Goal: Transaction & Acquisition: Purchase product/service

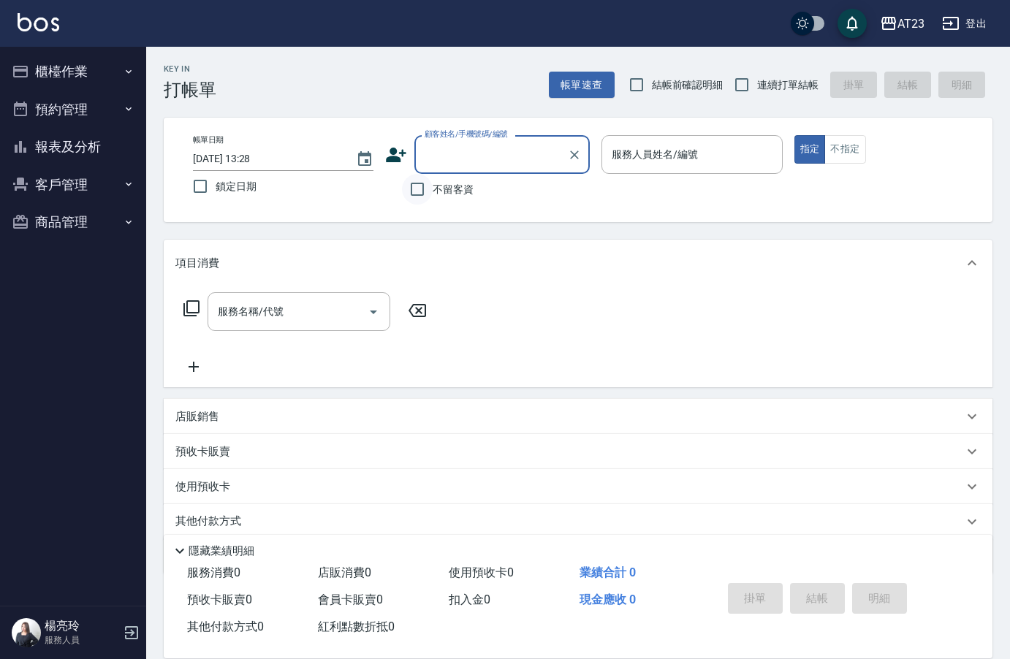
click at [428, 193] on input "不留客資" at bounding box center [417, 189] width 31 height 31
checkbox input "true"
drag, startPoint x: 659, startPoint y: 107, endPoint x: 654, endPoint y: 124, distance: 18.5
click at [659, 108] on div "Key In 打帳單 帳單速查 結帳前確認明細 連續打單結帳 掛單 結帳 明細 帳單日期 [DATE] 13:28 鎖定日期 顧客姓名/手機號碼/編號 顧客姓…" at bounding box center [578, 363] width 864 height 633
click at [645, 150] on div "服務人員姓名/編號 服務人員姓名/編號" at bounding box center [692, 154] width 181 height 39
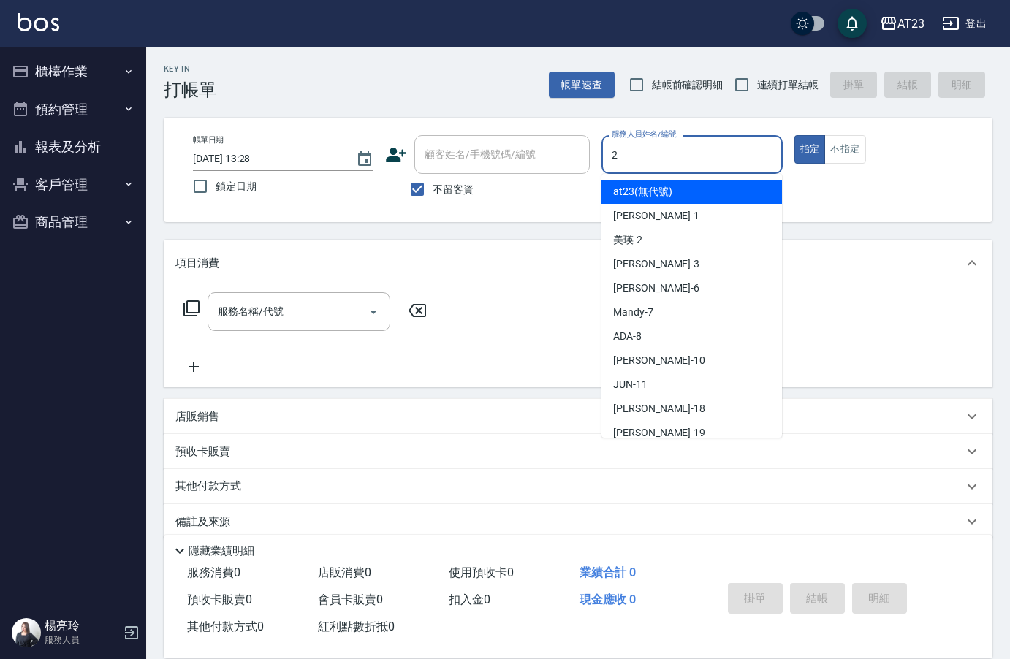
type input "美瑛-2"
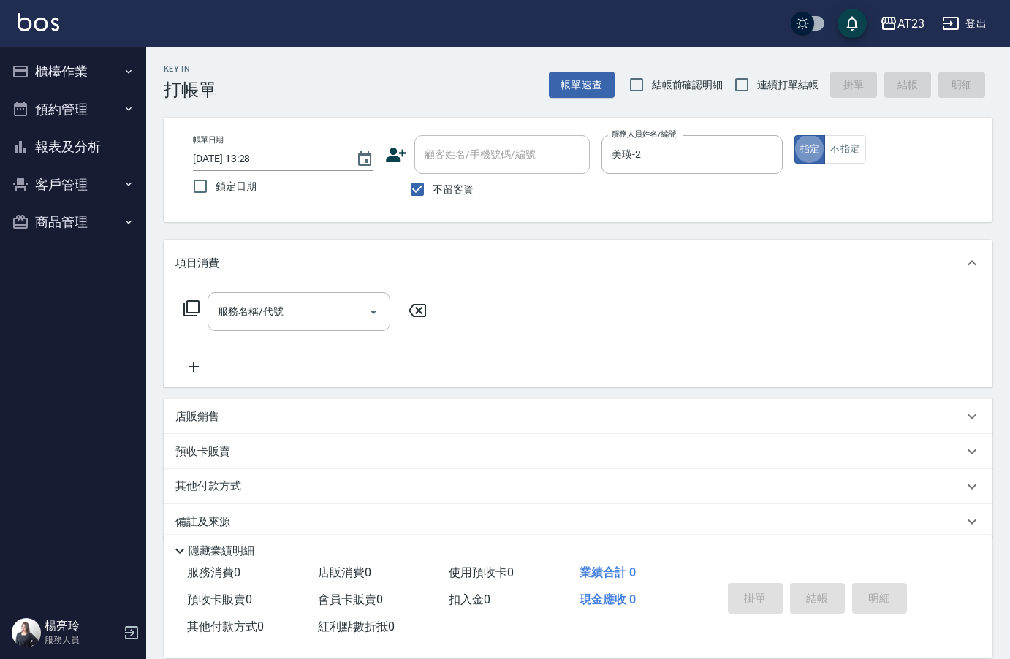
type button "true"
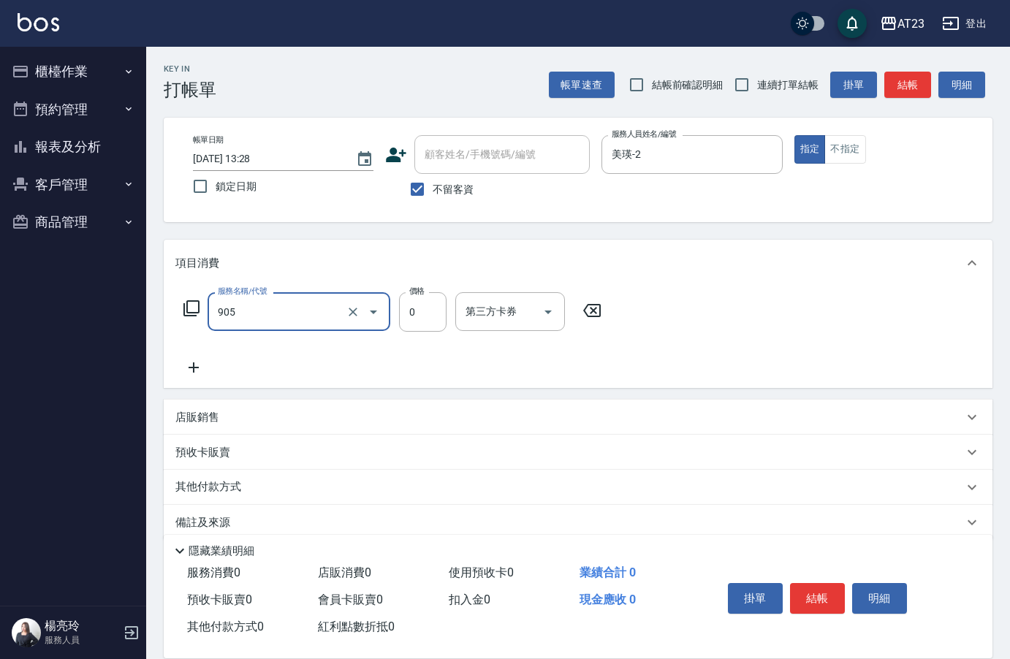
type input "頭皮卡使用(905)"
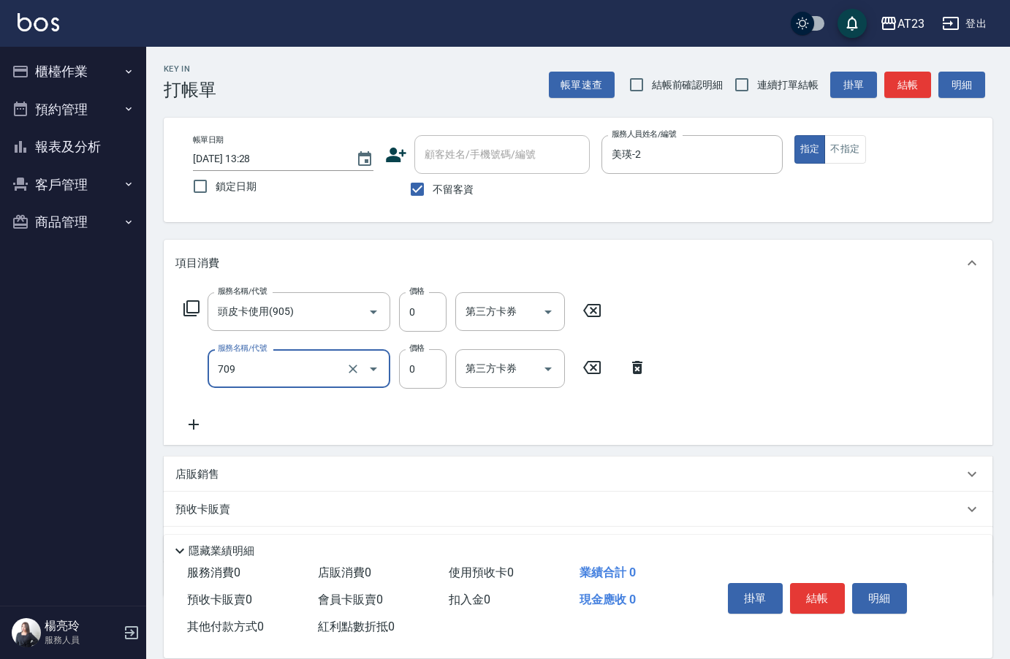
type input "互助90(709)"
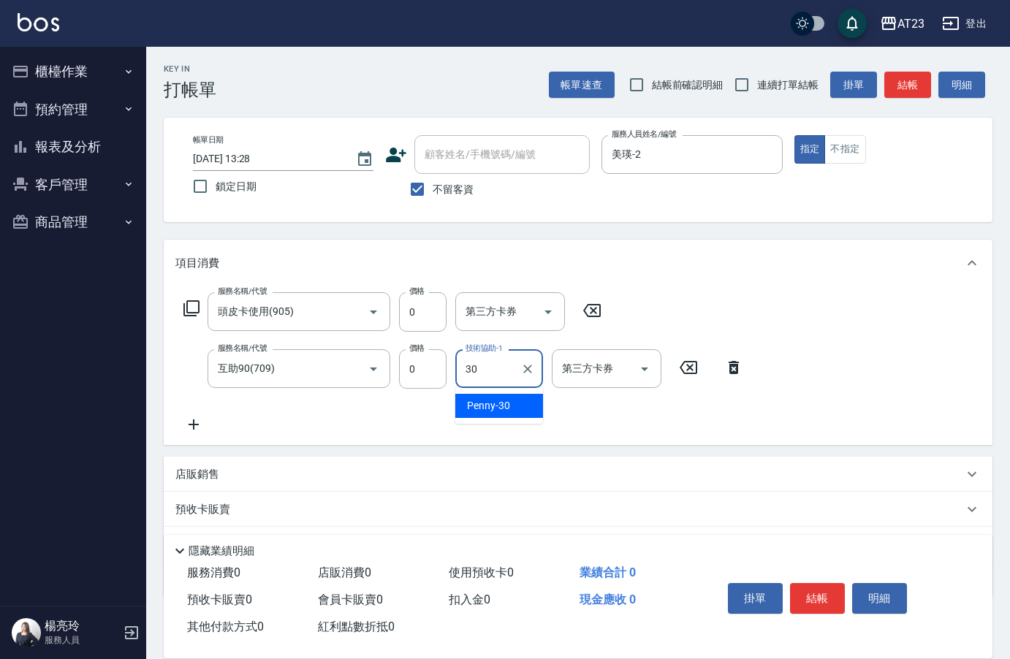
type input "Penny-30"
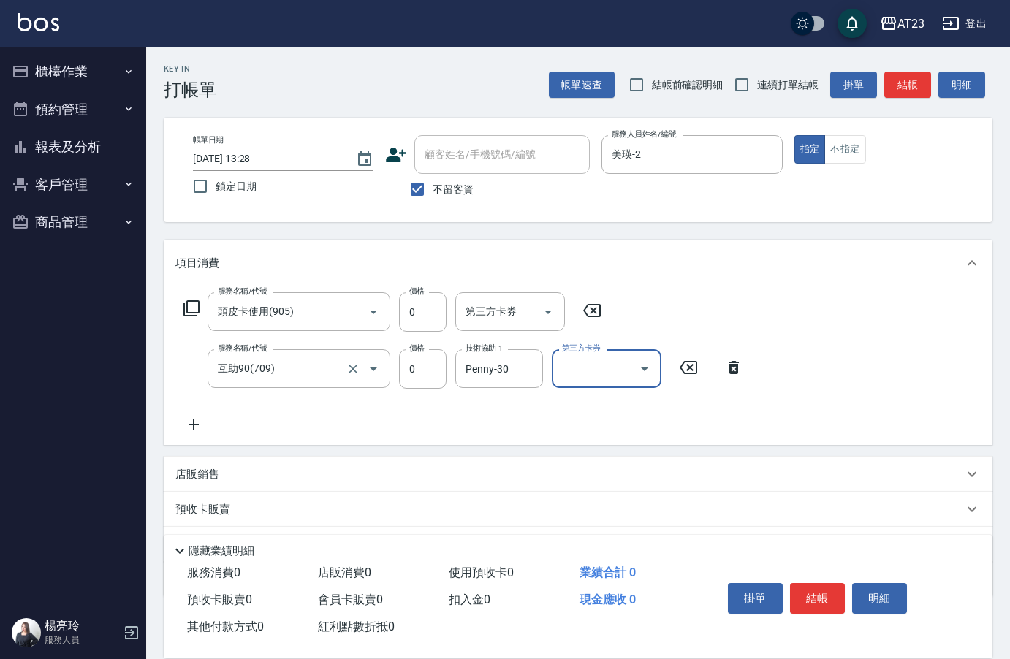
drag, startPoint x: 291, startPoint y: 367, endPoint x: 227, endPoint y: 349, distance: 66.0
click at [216, 366] on input "互助90(709)" at bounding box center [278, 369] width 129 height 26
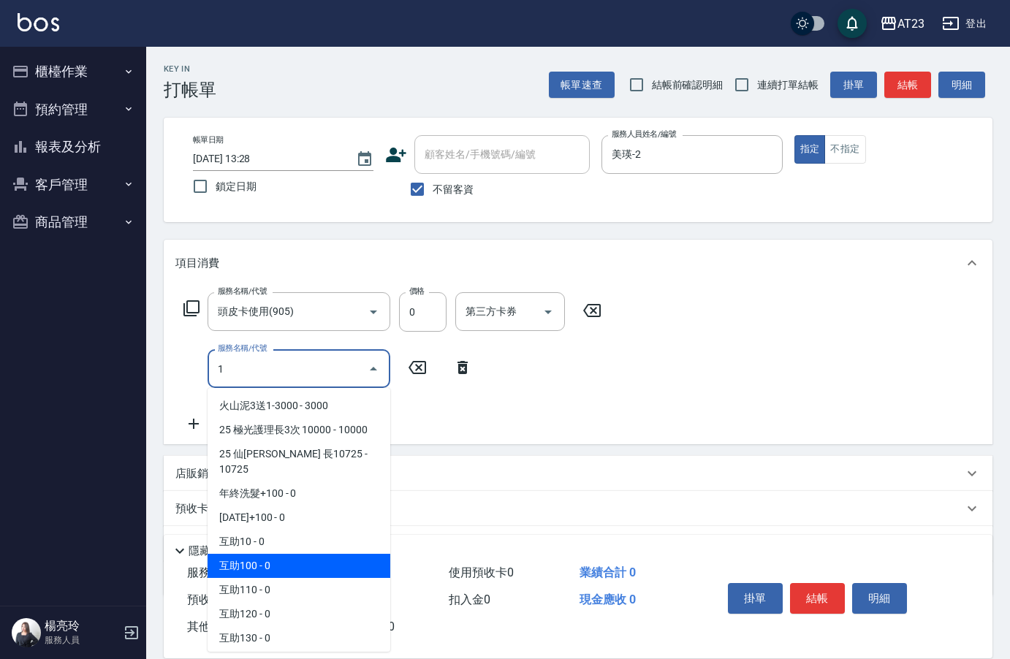
click at [322, 554] on span "互助100 - 0" at bounding box center [299, 566] width 183 height 24
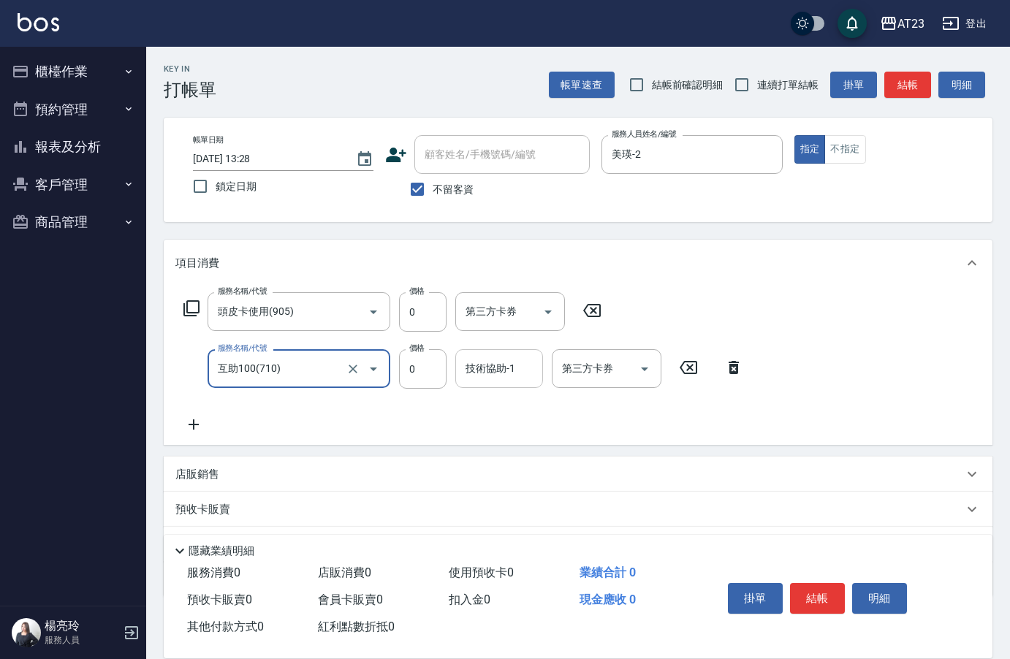
type input "互助100(710)"
click at [496, 374] on div "技術協助-1 技術協助-1" at bounding box center [499, 368] width 88 height 39
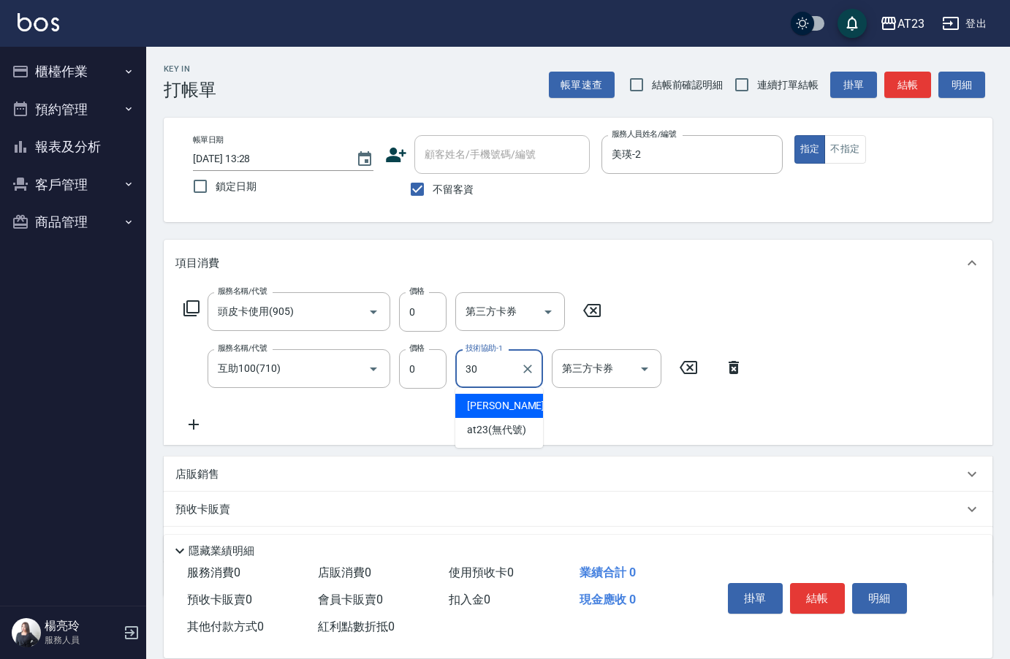
type input "Penny-30"
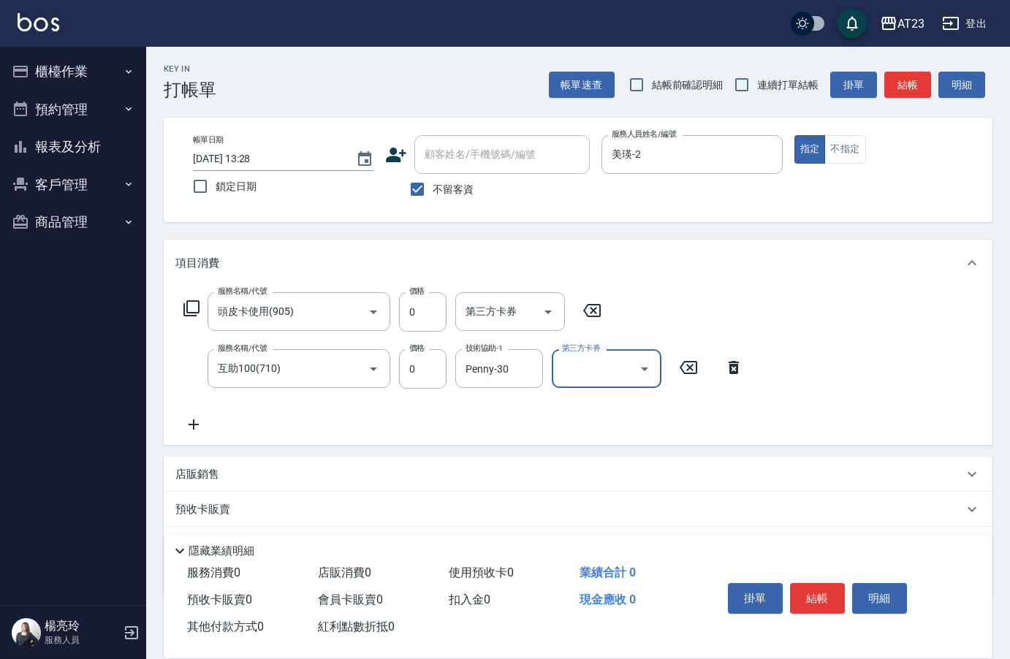
click at [822, 594] on button "結帳" at bounding box center [817, 598] width 55 height 31
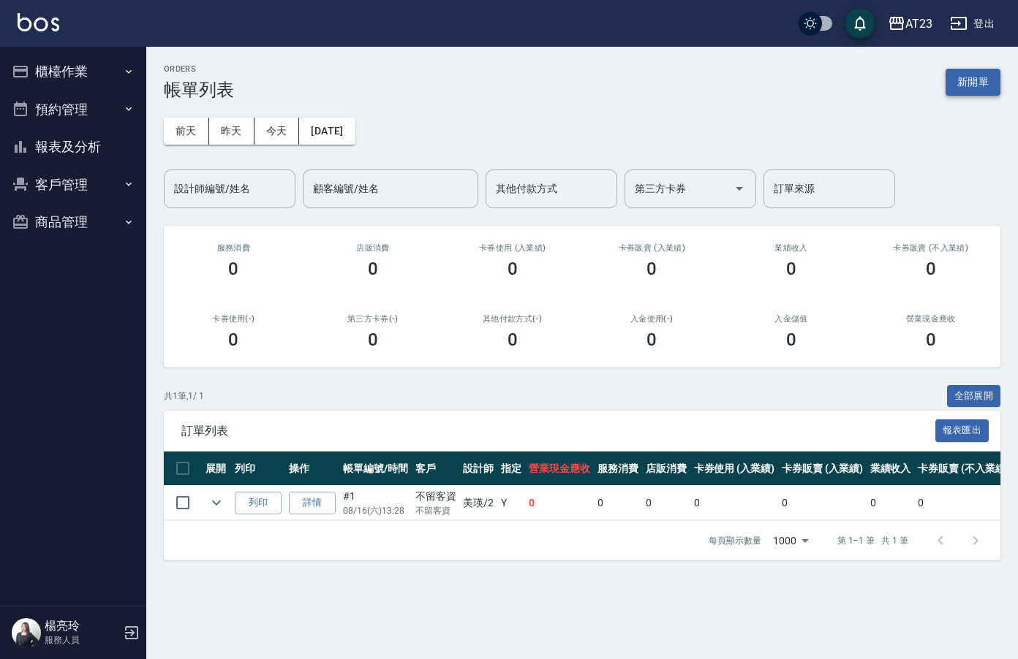
click at [974, 84] on button "新開單" at bounding box center [972, 82] width 55 height 27
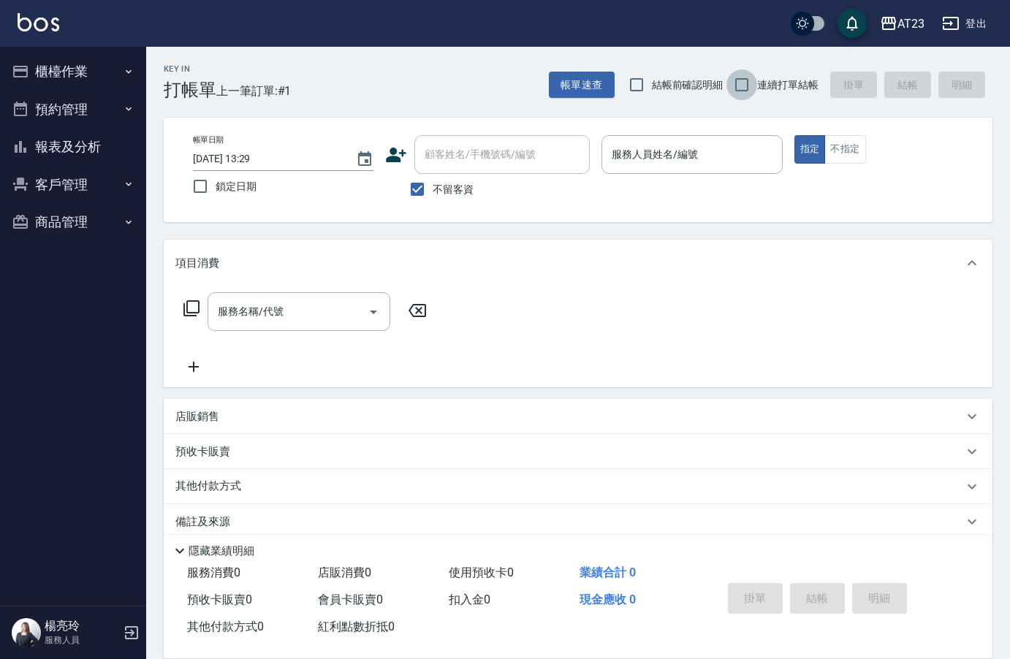
click at [744, 82] on input "連續打單結帳" at bounding box center [742, 84] width 31 height 31
checkbox input "true"
click at [705, 177] on p at bounding box center [692, 181] width 181 height 15
click at [701, 162] on input "服務人員姓名/編號" at bounding box center [691, 155] width 167 height 26
type input "Mandy-7"
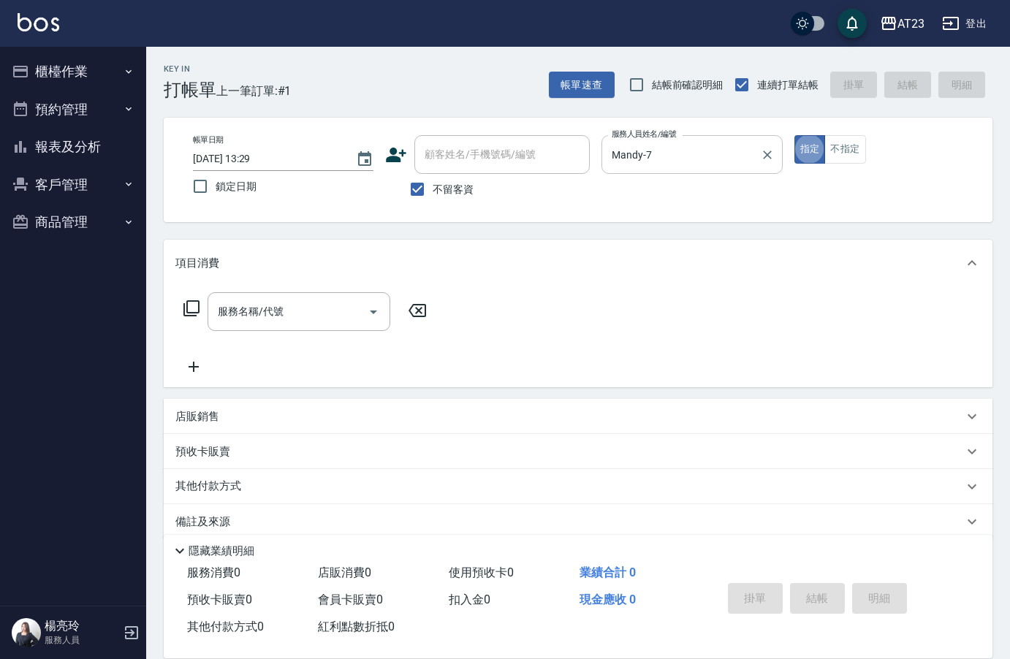
type button "true"
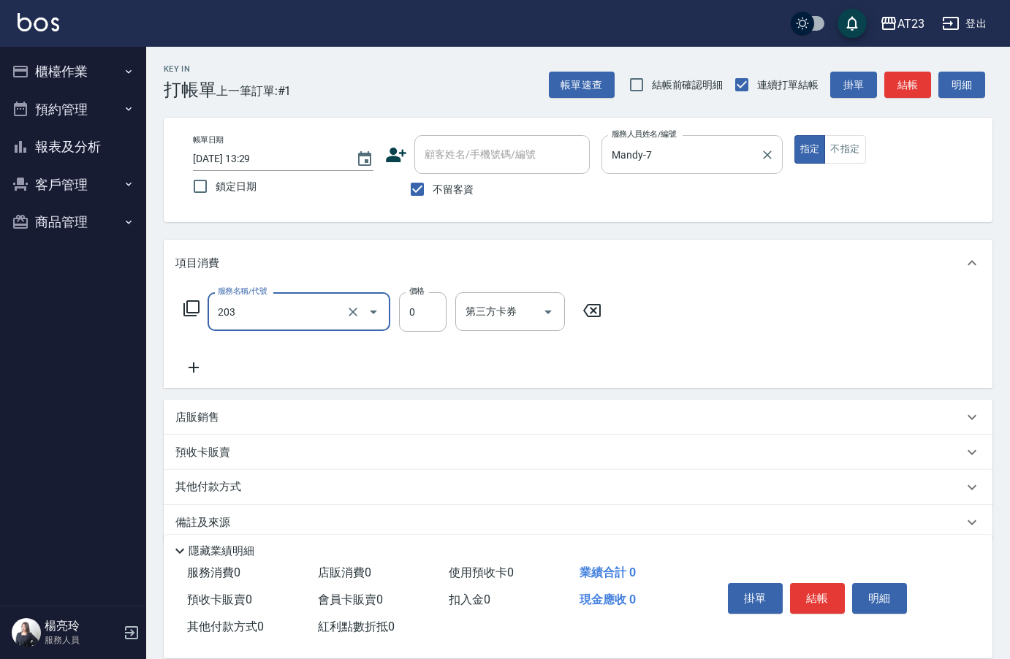
type input "使用洗髮卡(203)"
click at [812, 590] on button "結帳" at bounding box center [817, 598] width 55 height 31
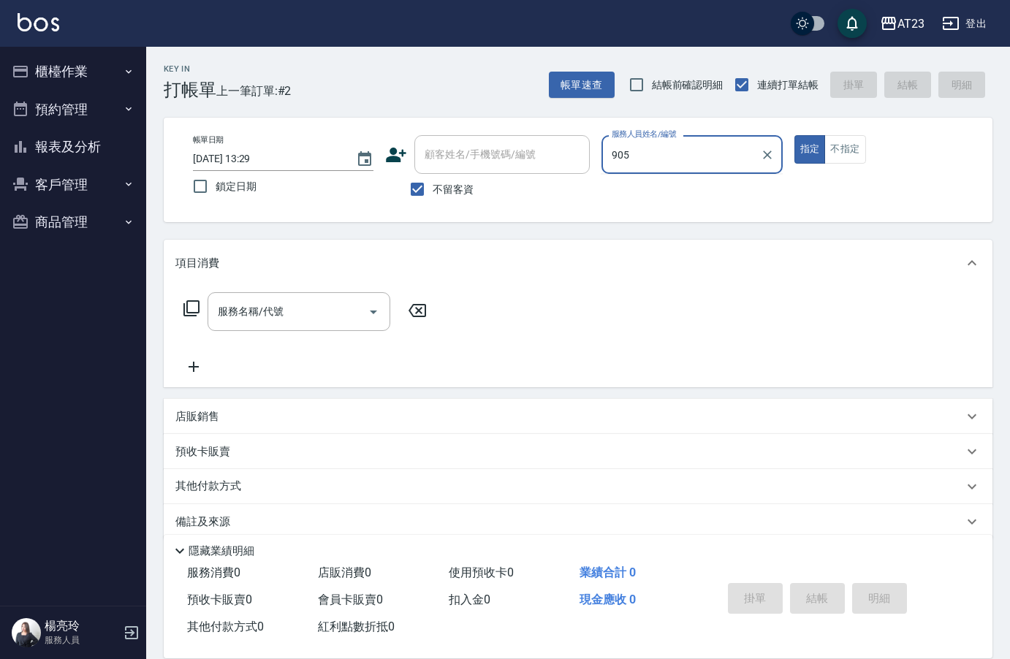
type input "905"
click at [795, 135] on button "指定" at bounding box center [810, 149] width 31 height 29
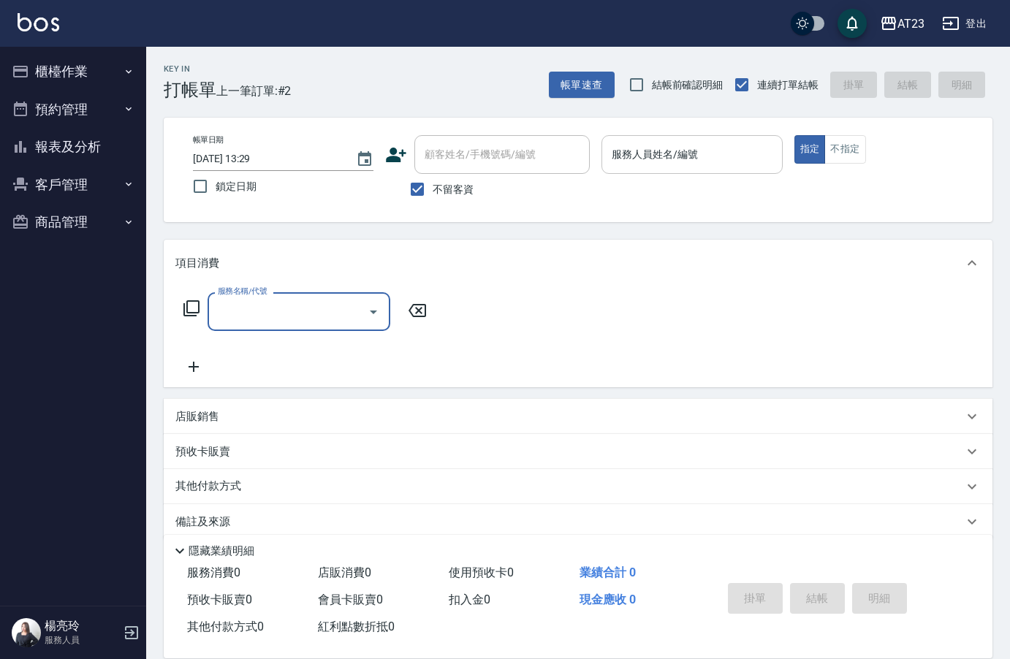
click at [657, 162] on input "服務人員姓名/編號" at bounding box center [691, 155] width 167 height 26
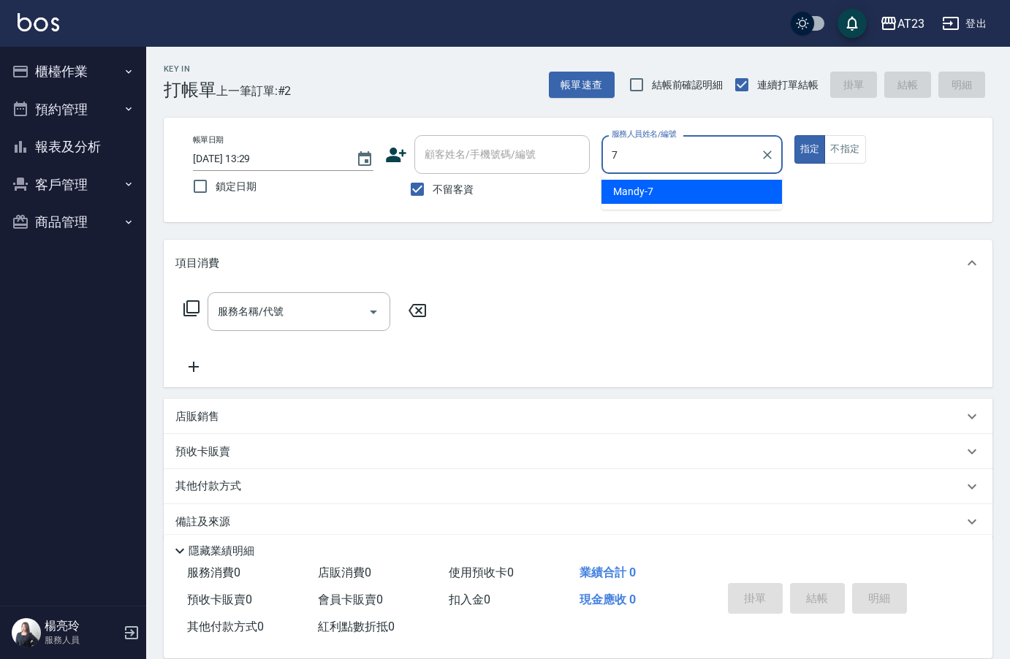
type input "Mandy-7"
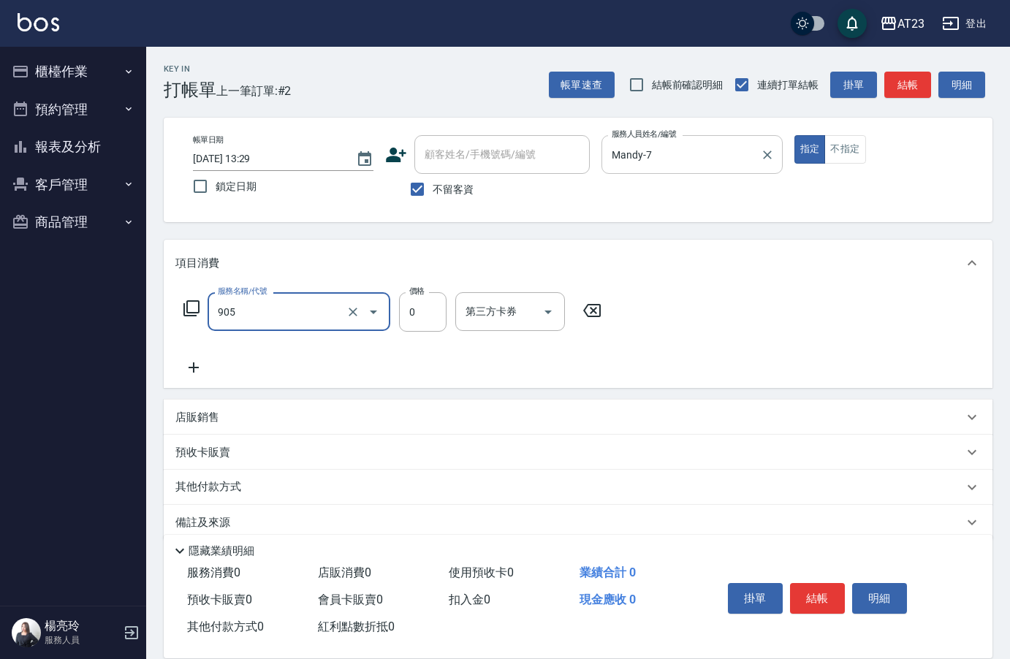
type input "頭皮卡使用(905)"
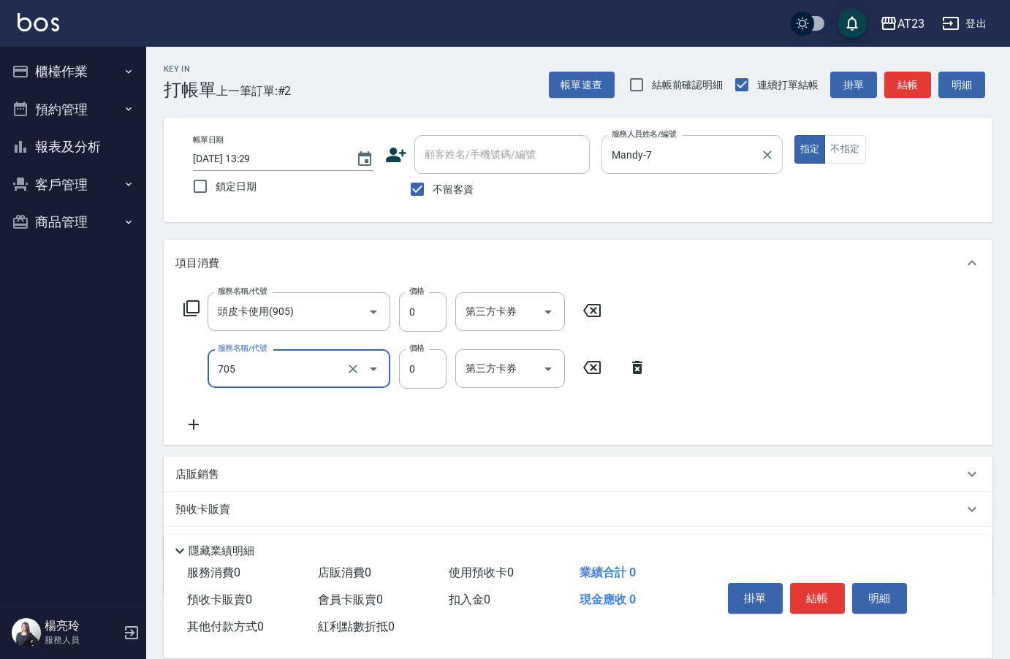
type input "互助50(705)"
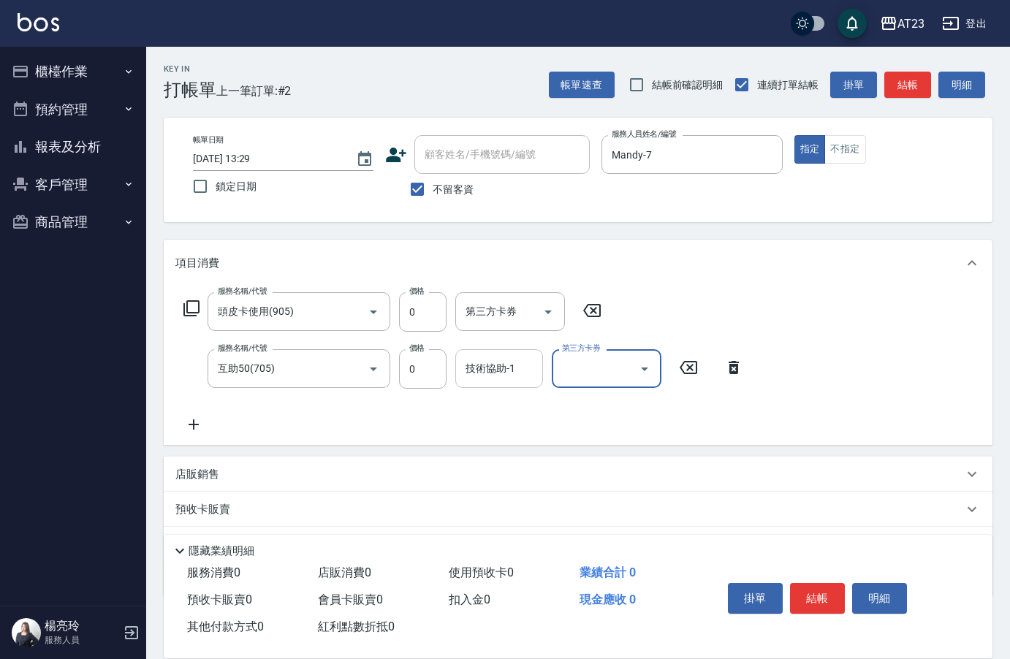
click at [491, 362] on div "技術協助-1 技術協助-1" at bounding box center [499, 368] width 88 height 39
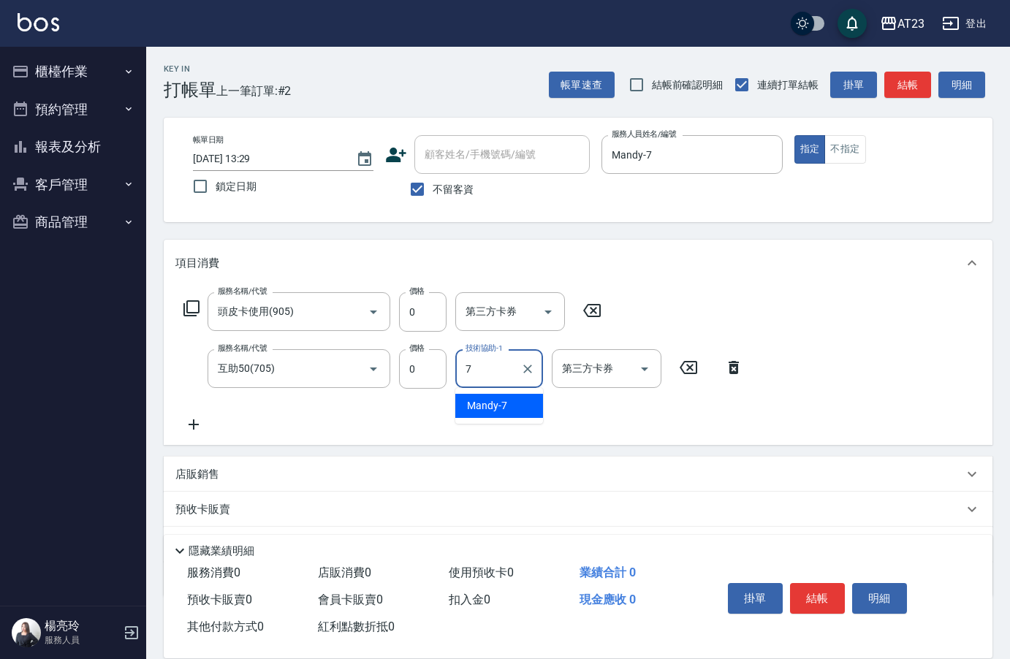
type input "7"
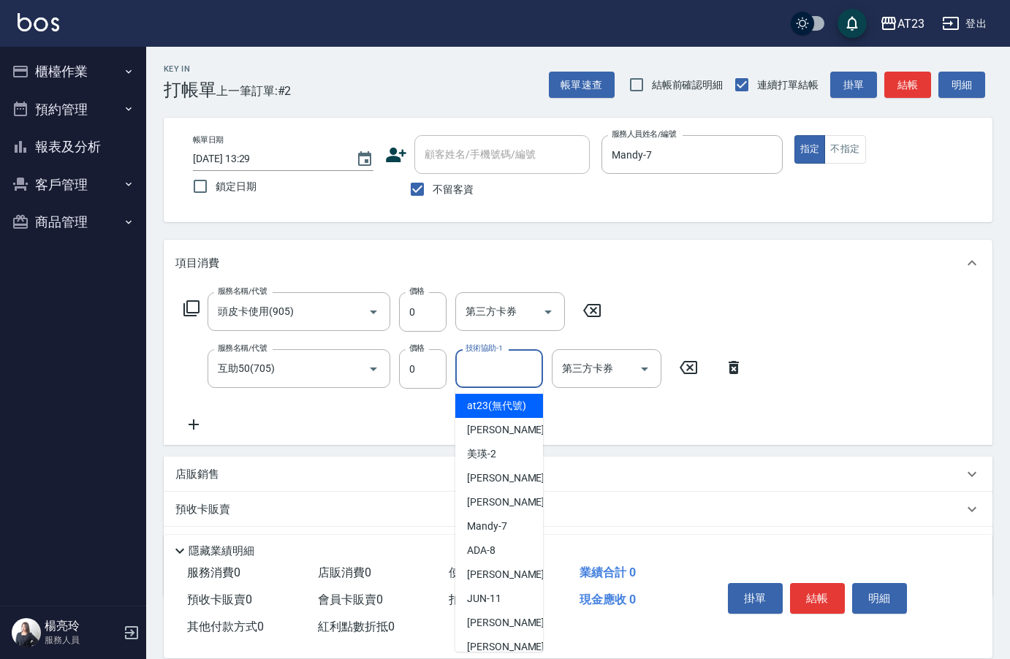
type input "7"
click at [285, 373] on input "互助50(705)" at bounding box center [278, 369] width 129 height 26
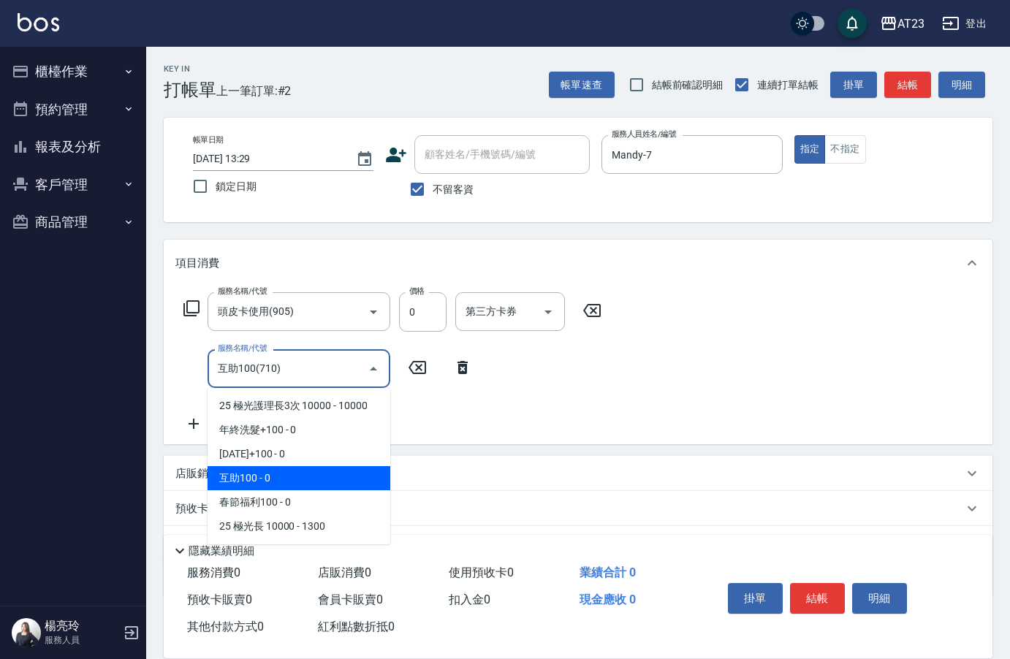
type input "互助100(710)"
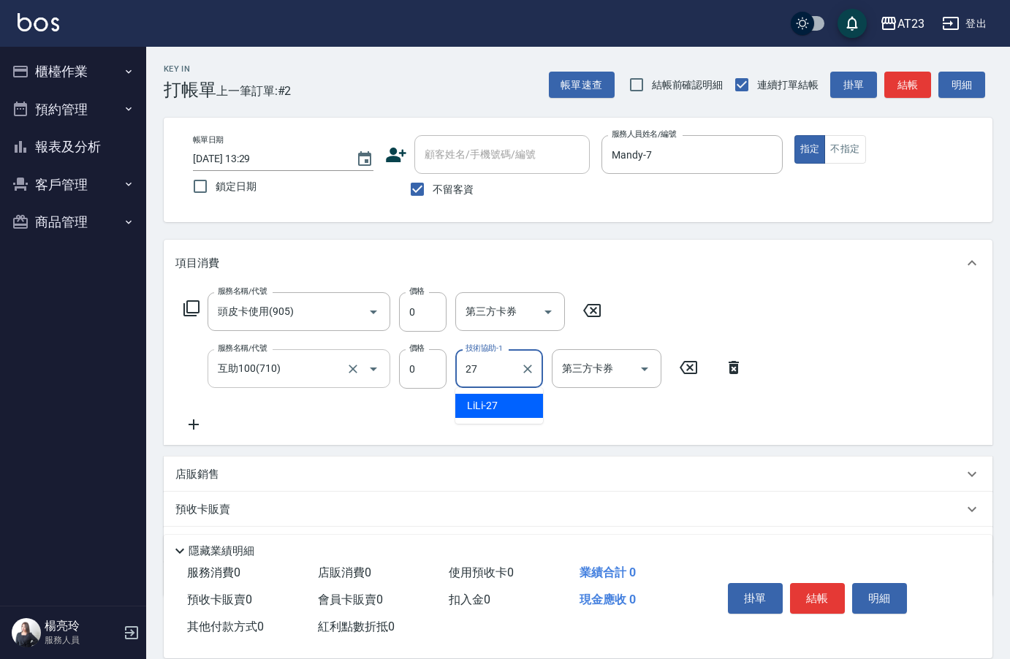
type input "LiLi-27"
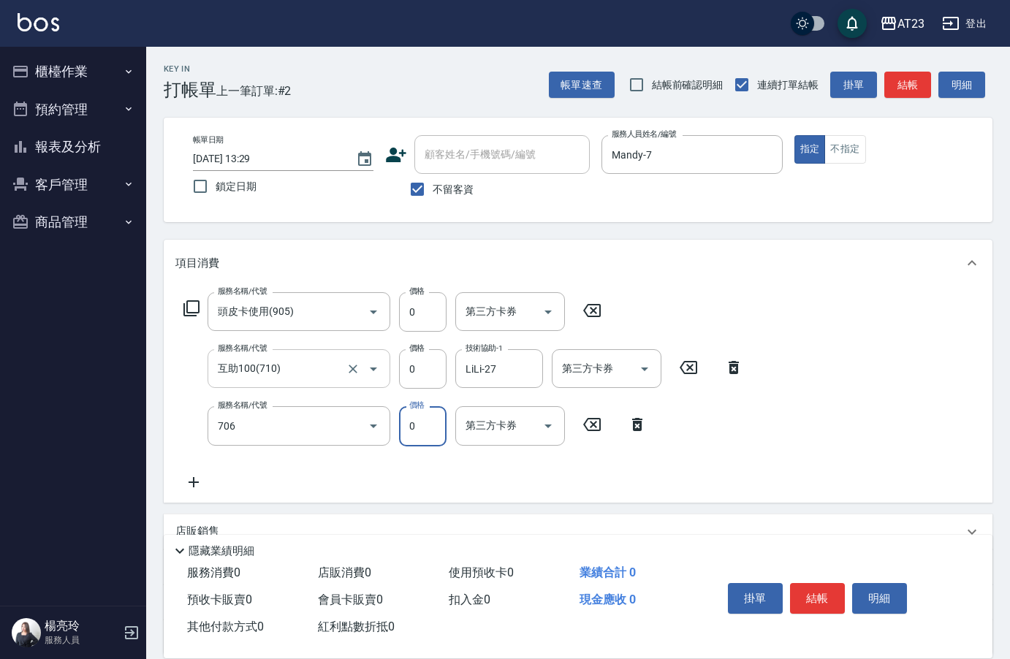
type input "互助60(706)"
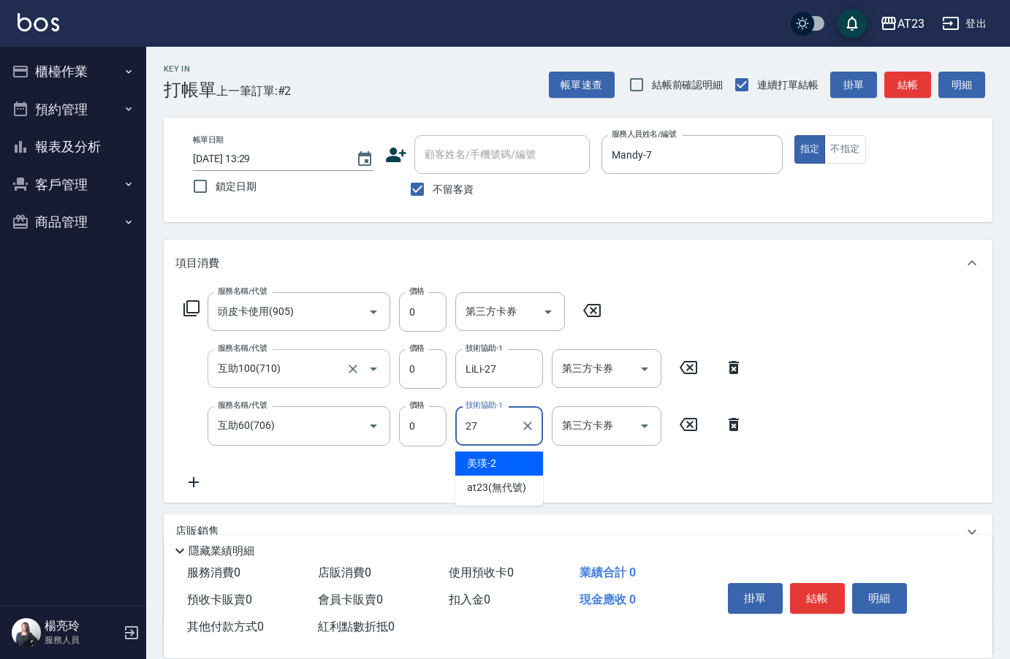
type input "LiLi-27"
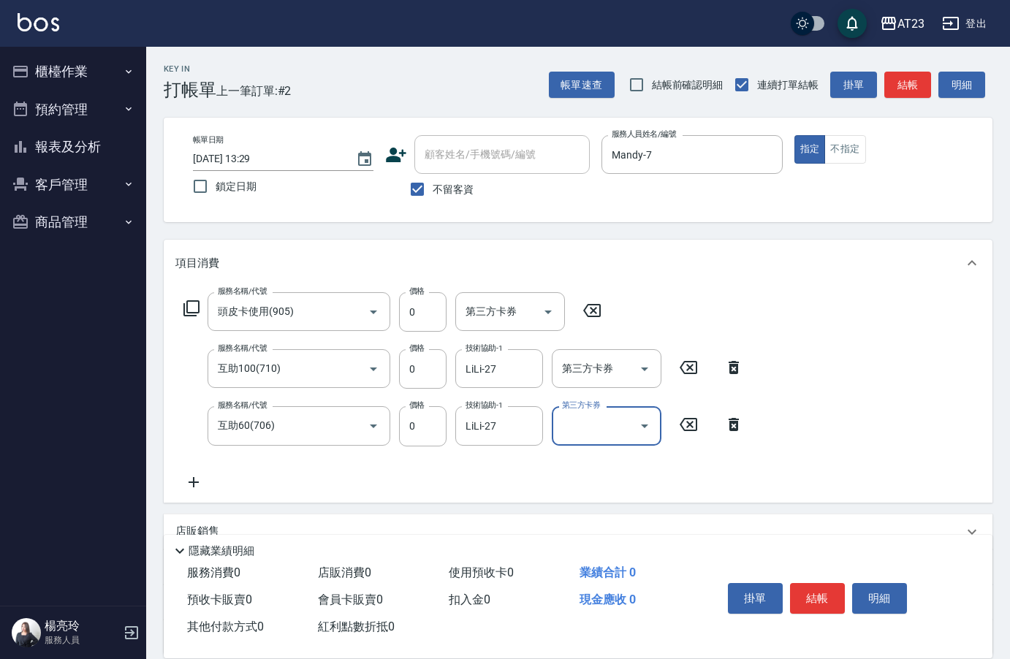
click at [819, 597] on button "結帳" at bounding box center [817, 598] width 55 height 31
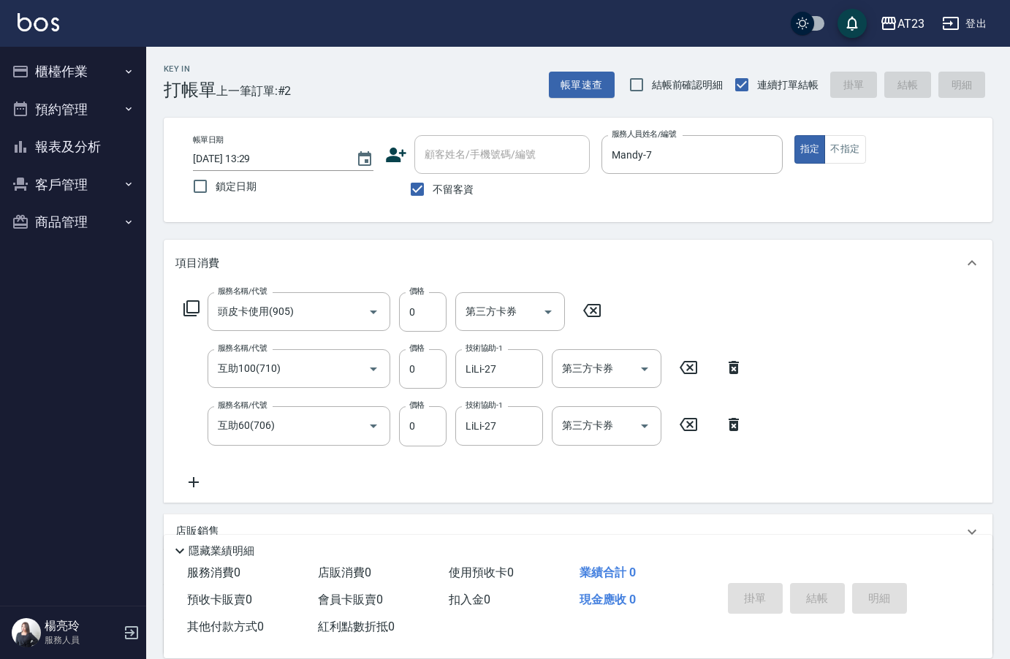
type input "2025/08/16 13:30"
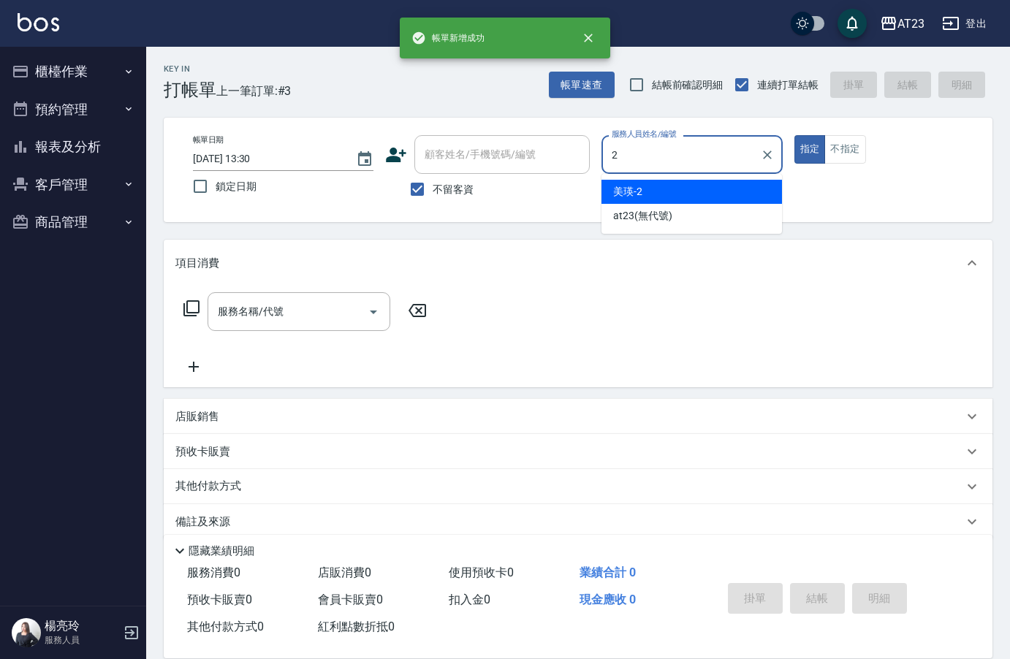
type input "美瑛-2"
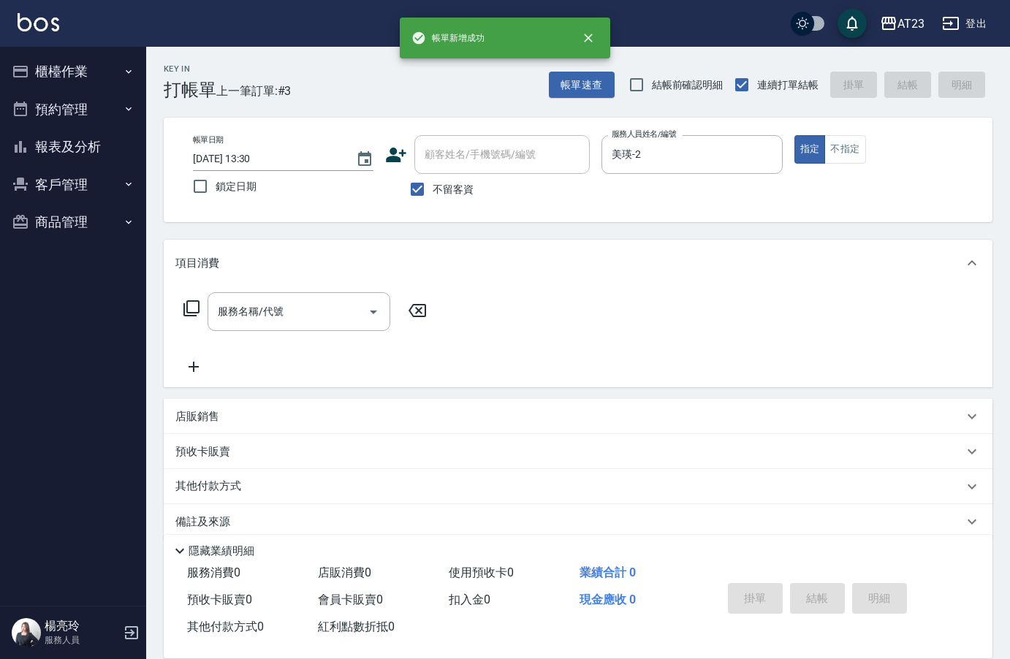
click at [190, 308] on icon at bounding box center [192, 309] width 18 height 18
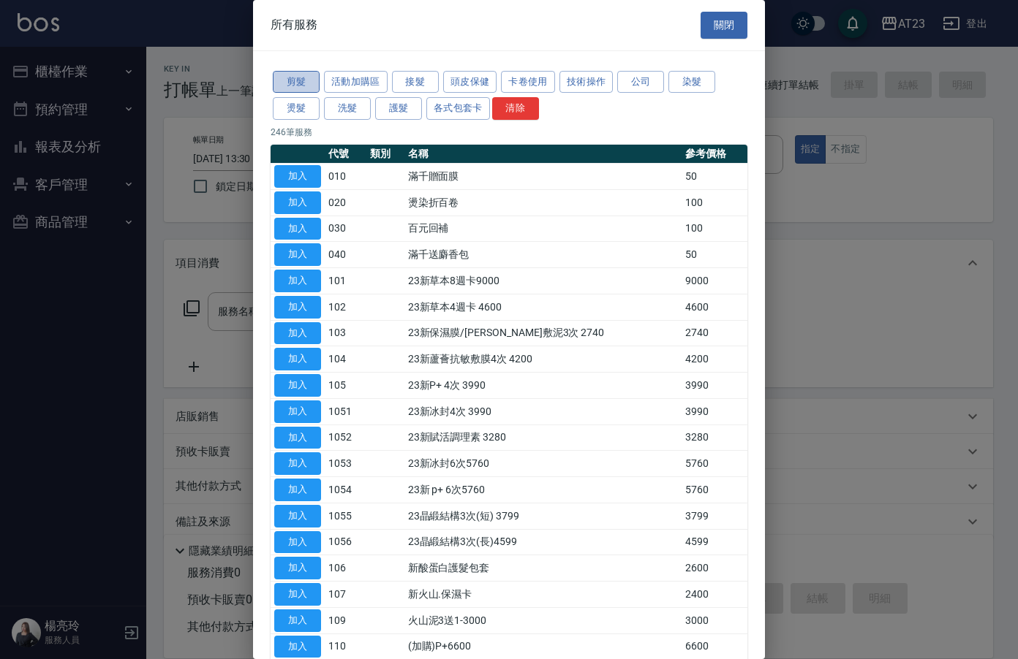
click at [298, 86] on button "剪髮" at bounding box center [296, 82] width 47 height 23
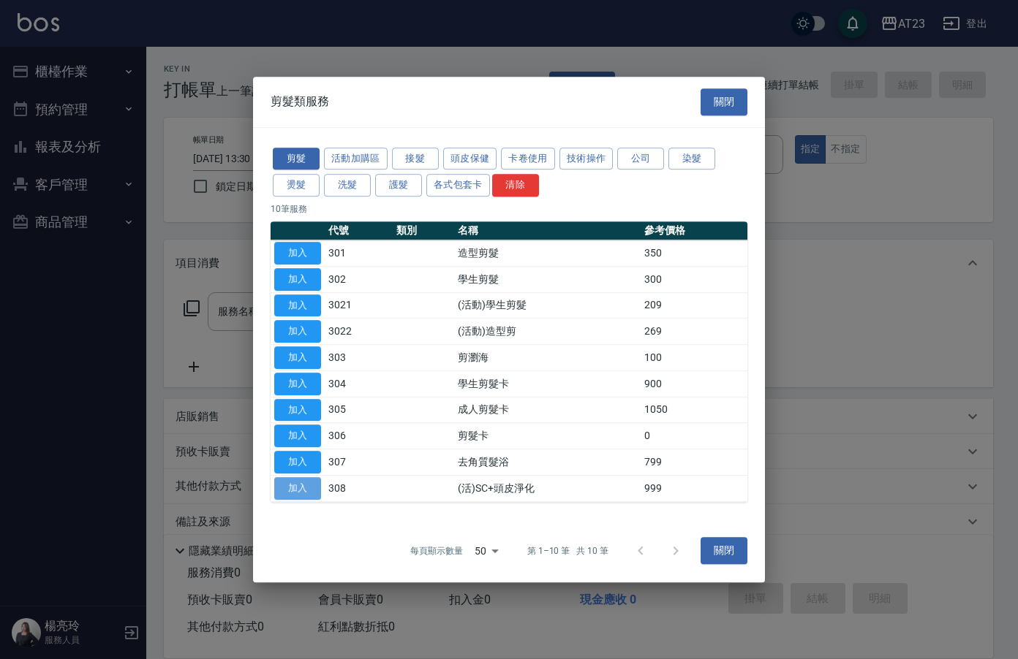
click at [298, 492] on button "加入" at bounding box center [297, 488] width 47 height 23
type input "(活)SC+頭皮淨化(308)"
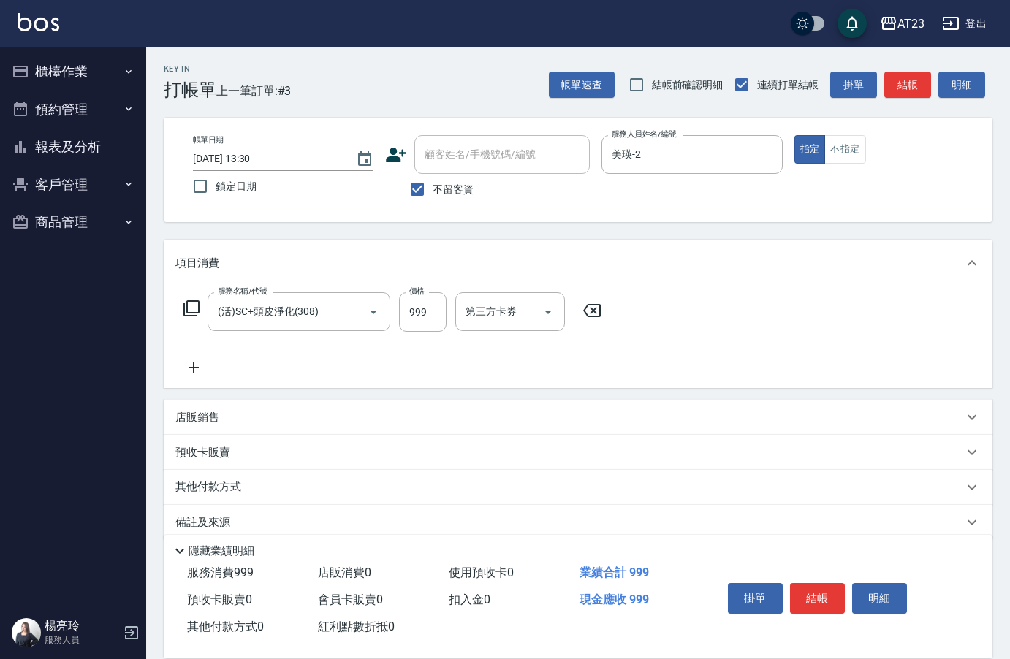
click at [200, 368] on icon at bounding box center [193, 368] width 37 height 18
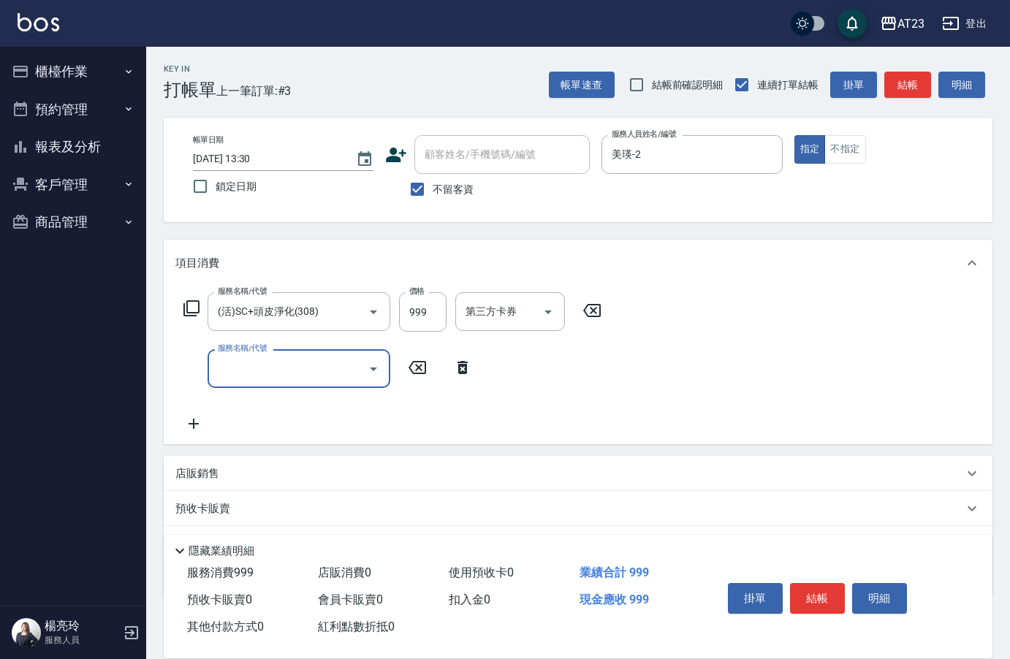
click at [259, 367] on input "服務名稱/代號" at bounding box center [288, 369] width 148 height 26
type input "互助90(709)"
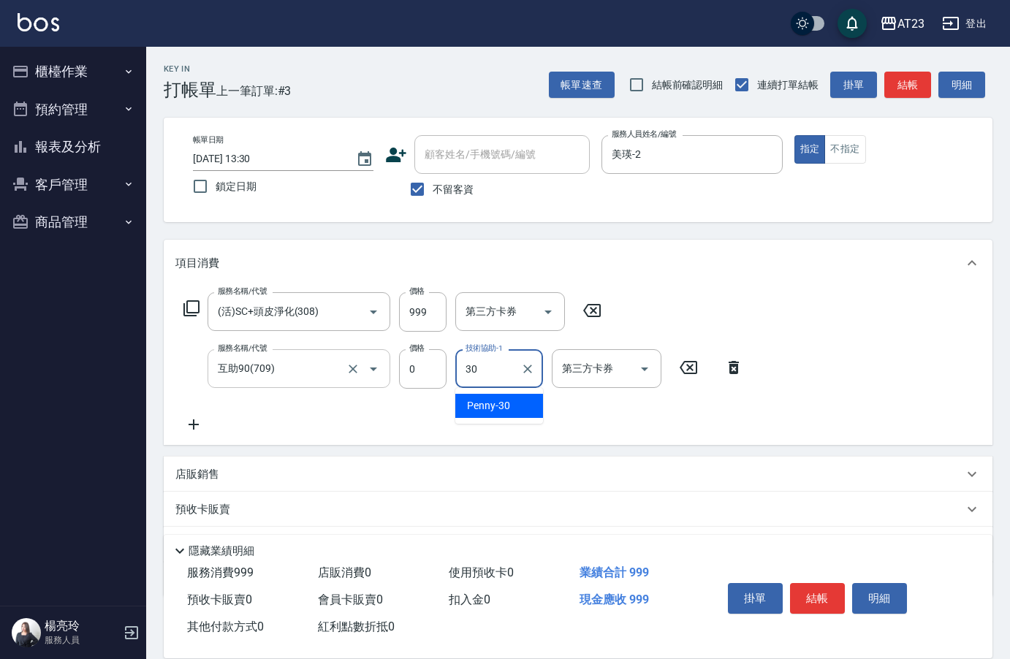
type input "Penny-30"
click at [802, 599] on button "結帳" at bounding box center [817, 598] width 55 height 31
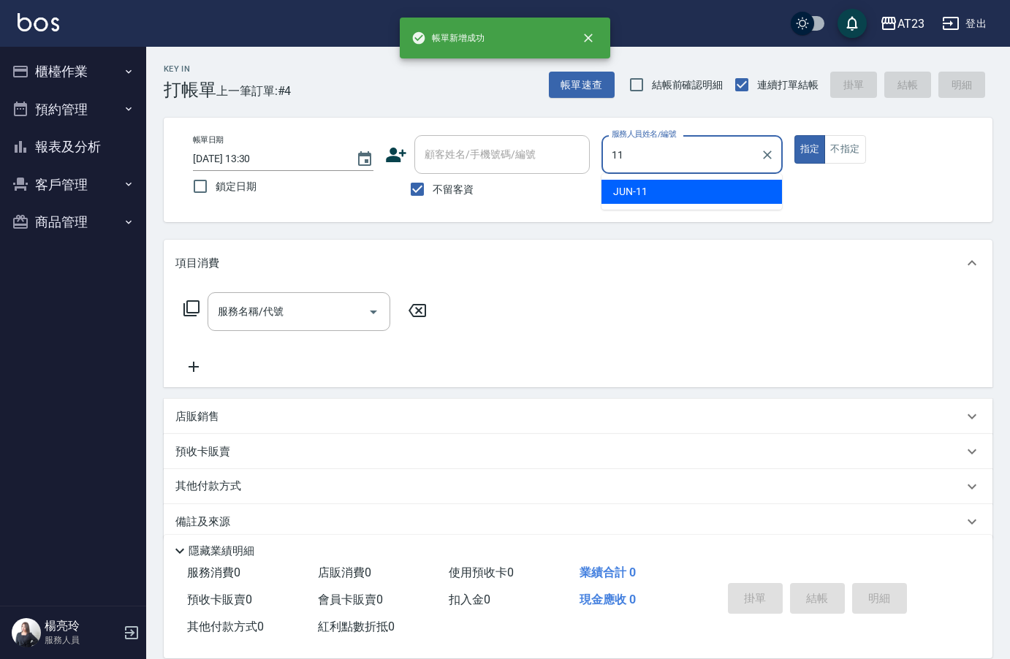
type input "JUN-11"
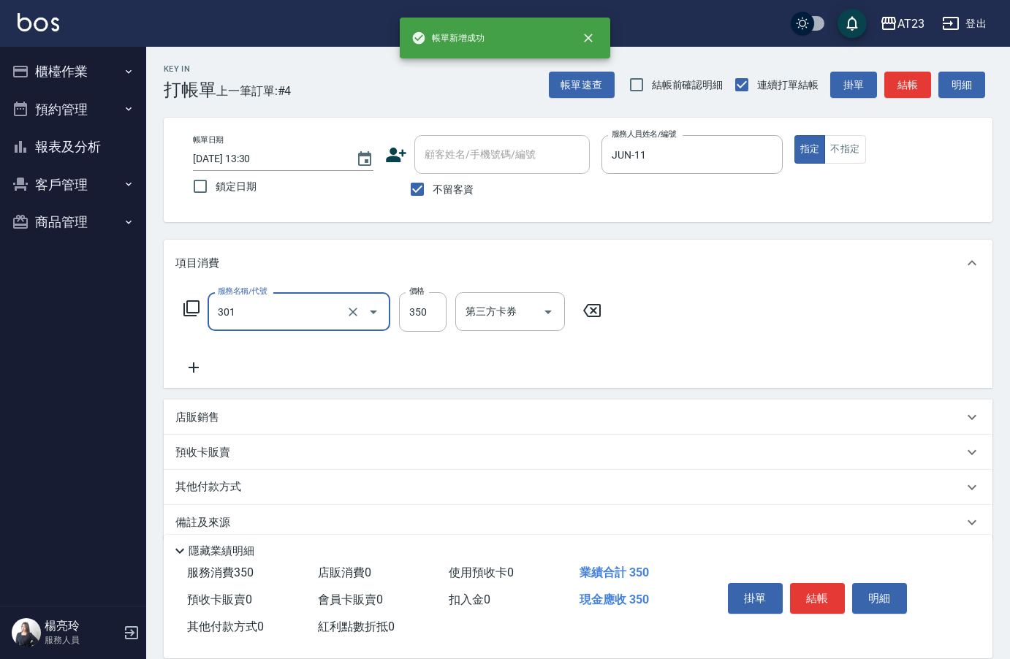
type input "造型剪髮(301)"
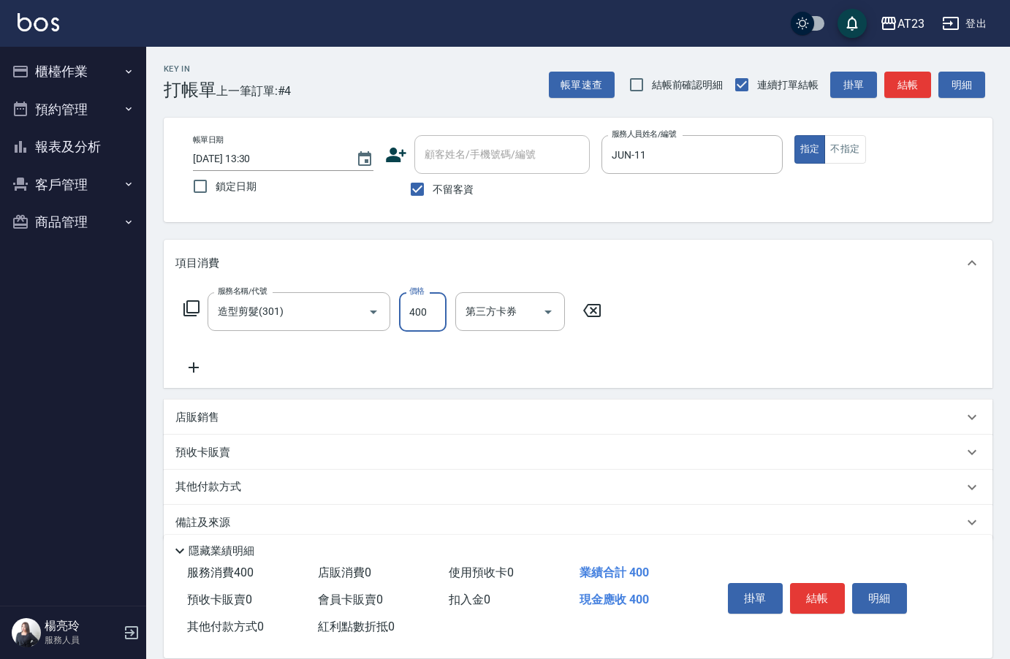
type input "400"
click at [822, 587] on button "結帳" at bounding box center [817, 598] width 55 height 31
